Goal: Share content: Distribute website content to other platforms or users

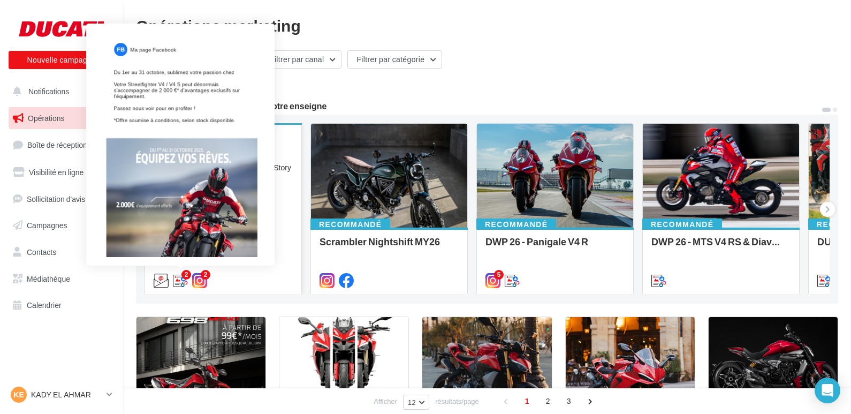
click at [184, 282] on icon at bounding box center [180, 280] width 15 height 15
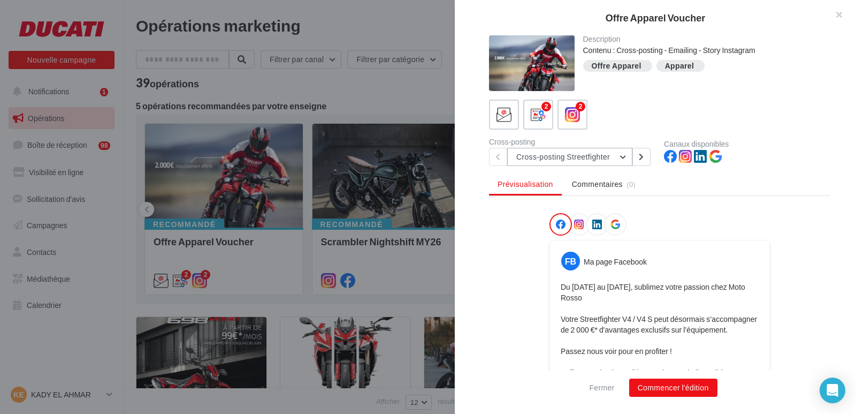
click at [623, 158] on button "Cross-posting Streetfighter" at bounding box center [569, 157] width 125 height 18
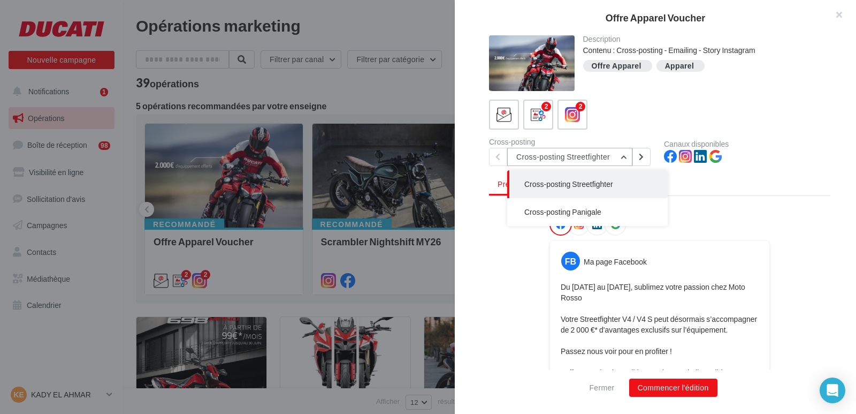
click at [623, 158] on button "Cross-posting Streetfighter" at bounding box center [569, 157] width 125 height 18
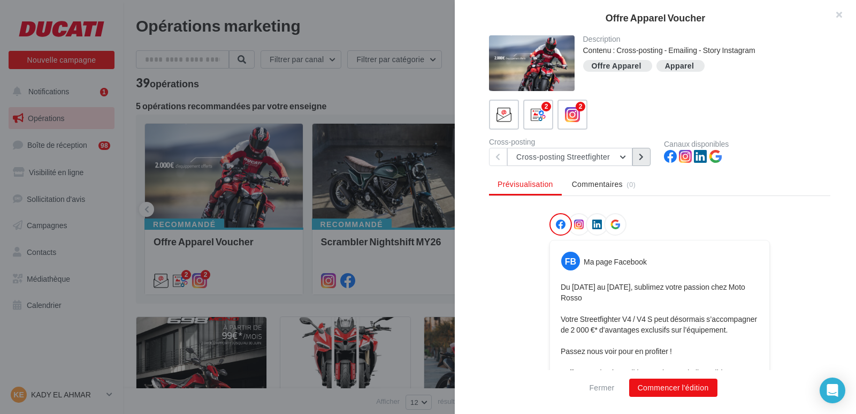
click at [642, 159] on icon at bounding box center [641, 156] width 5 height 7
click at [622, 157] on button "Cross-posting Panigale" at bounding box center [569, 157] width 125 height 18
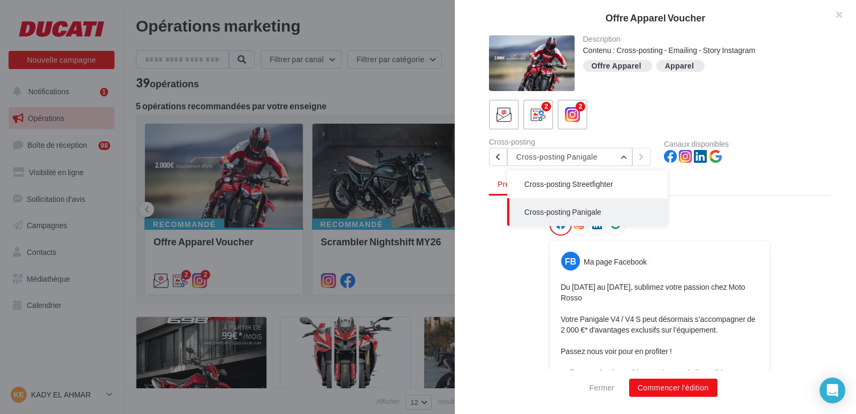
click at [571, 212] on span "Cross-posting Panigale" at bounding box center [562, 211] width 77 height 9
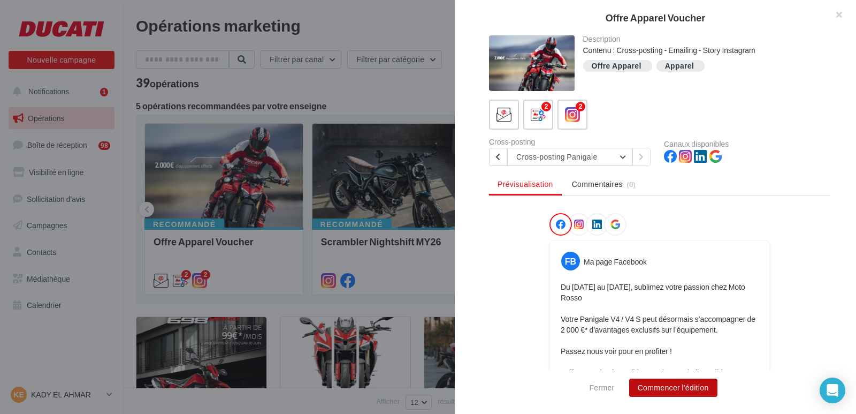
click at [668, 386] on button "Commencer l'édition" at bounding box center [673, 387] width 88 height 18
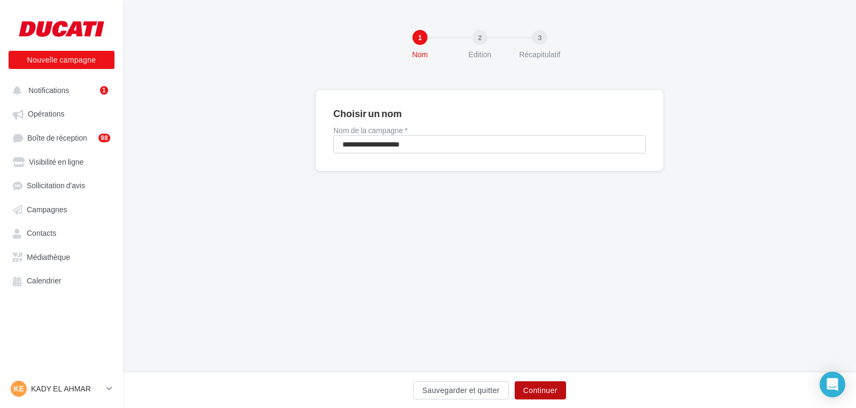
click at [550, 386] on button "Continuer" at bounding box center [540, 391] width 51 height 18
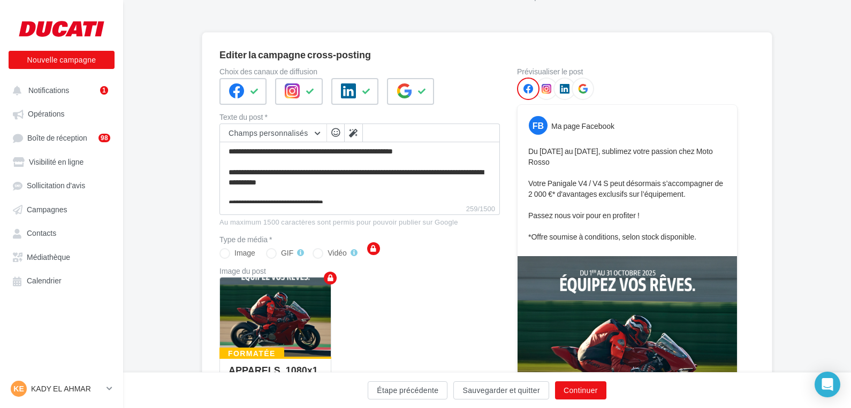
scroll to position [54, 0]
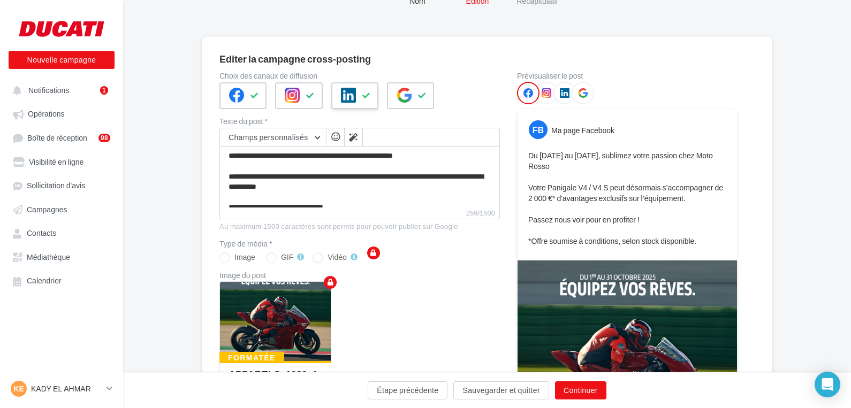
click at [363, 96] on icon at bounding box center [366, 95] width 9 height 7
click at [308, 97] on icon at bounding box center [310, 95] width 9 height 7
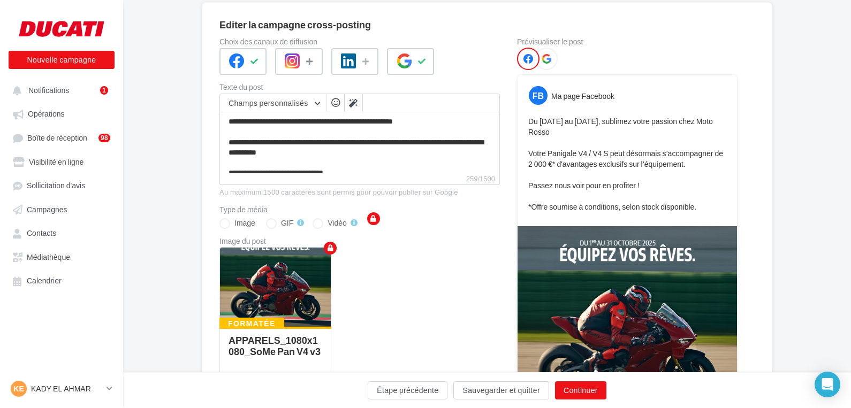
scroll to position [107, 0]
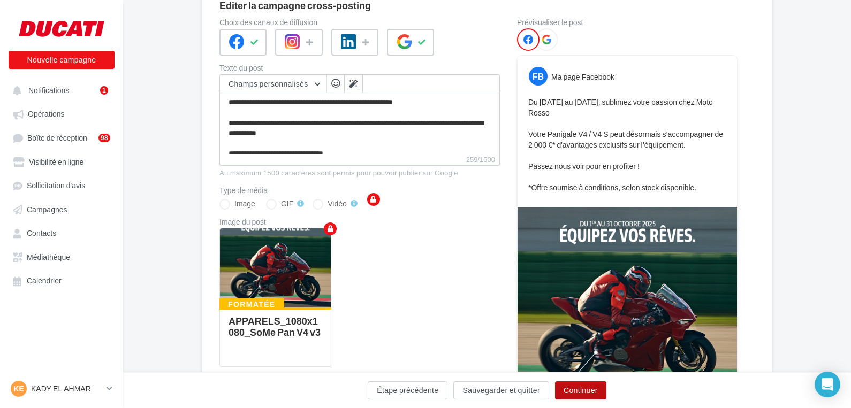
click at [589, 387] on button "Continuer" at bounding box center [580, 391] width 51 height 18
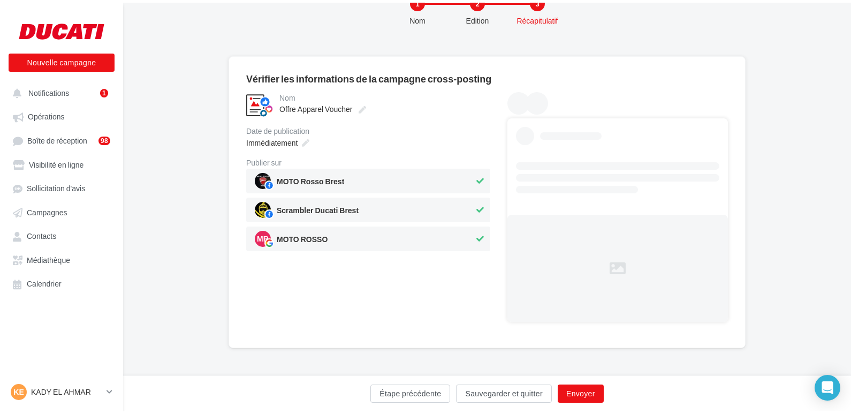
scroll to position [0, 0]
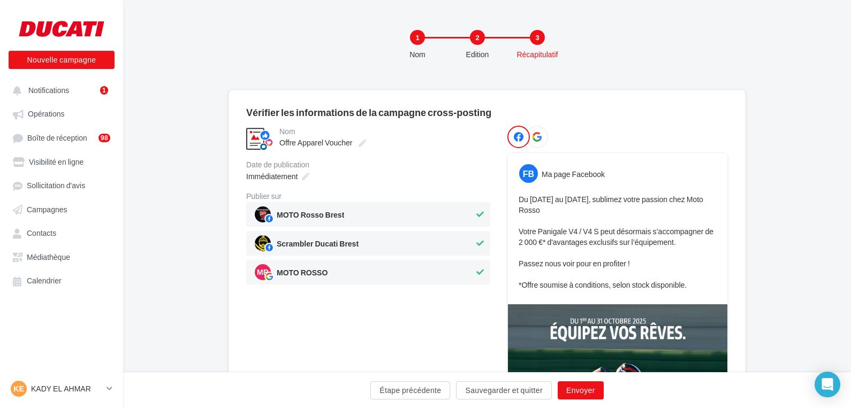
click at [483, 242] on icon at bounding box center [479, 243] width 7 height 7
click at [587, 394] on button "Envoyer" at bounding box center [581, 391] width 46 height 18
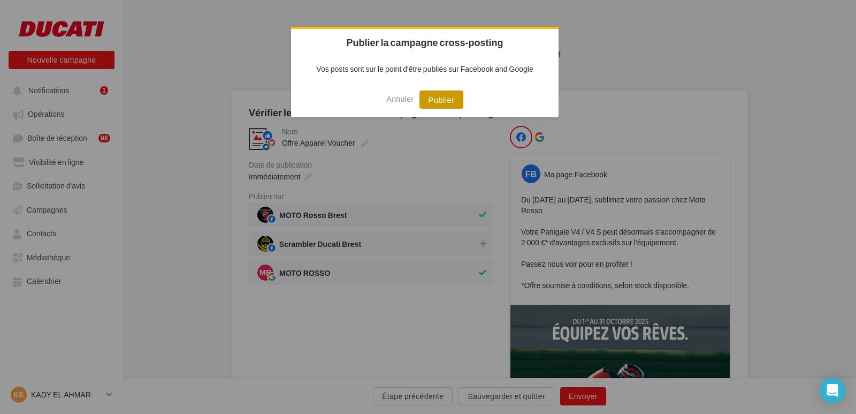
click at [443, 101] on button "Publier" at bounding box center [441, 99] width 43 height 18
